Goal: Transaction & Acquisition: Book appointment/travel/reservation

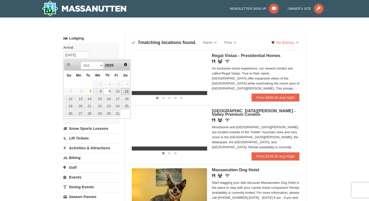
click at [128, 90] on link "11" at bounding box center [125, 91] width 9 height 7
type input "10/11/2025"
type input "[DATE]"
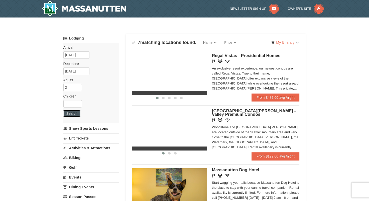
click at [77, 115] on button "Search" at bounding box center [71, 113] width 17 height 7
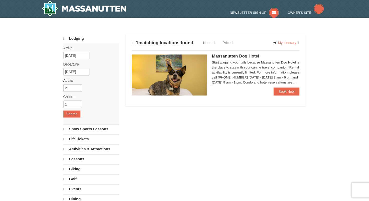
select select "10"
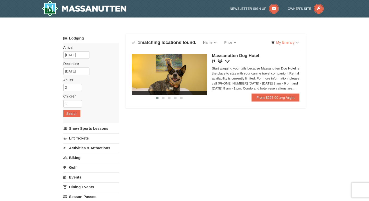
click at [190, 76] on img at bounding box center [169, 74] width 75 height 41
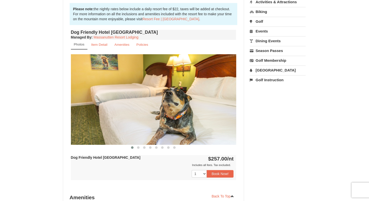
scroll to position [150, 0]
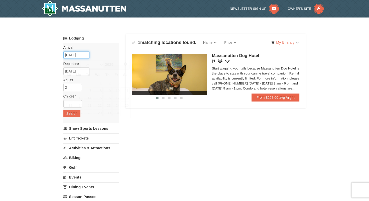
click at [79, 55] on input "10/11/2025" at bounding box center [76, 55] width 26 height 8
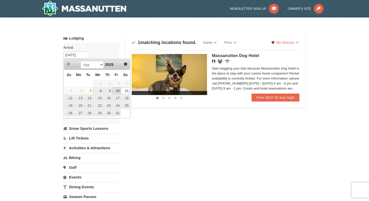
click at [115, 92] on link "10" at bounding box center [116, 90] width 9 height 7
type input "[DATE]"
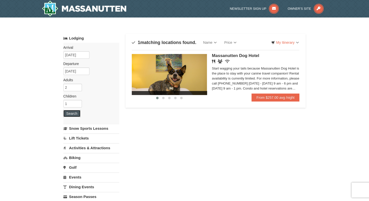
click at [77, 112] on button "Search" at bounding box center [71, 113] width 17 height 7
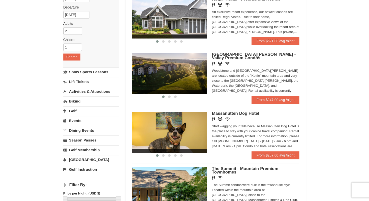
scroll to position [50, 0]
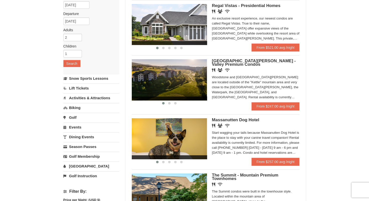
click at [254, 62] on span "[GEOGRAPHIC_DATA][PERSON_NAME] - Valley Premium Condos" at bounding box center [254, 63] width 84 height 8
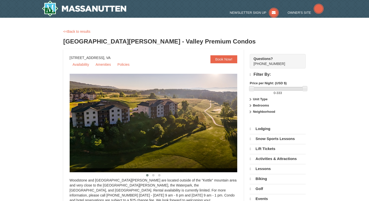
select select "10"
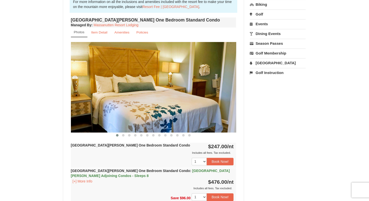
scroll to position [175, 0]
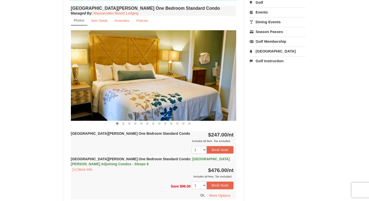
click at [232, 67] on img at bounding box center [153, 75] width 165 height 90
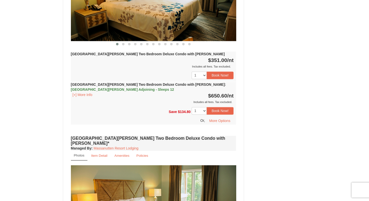
scroll to position [675, 0]
